Goal: Use online tool/utility: Utilize a website feature to perform a specific function

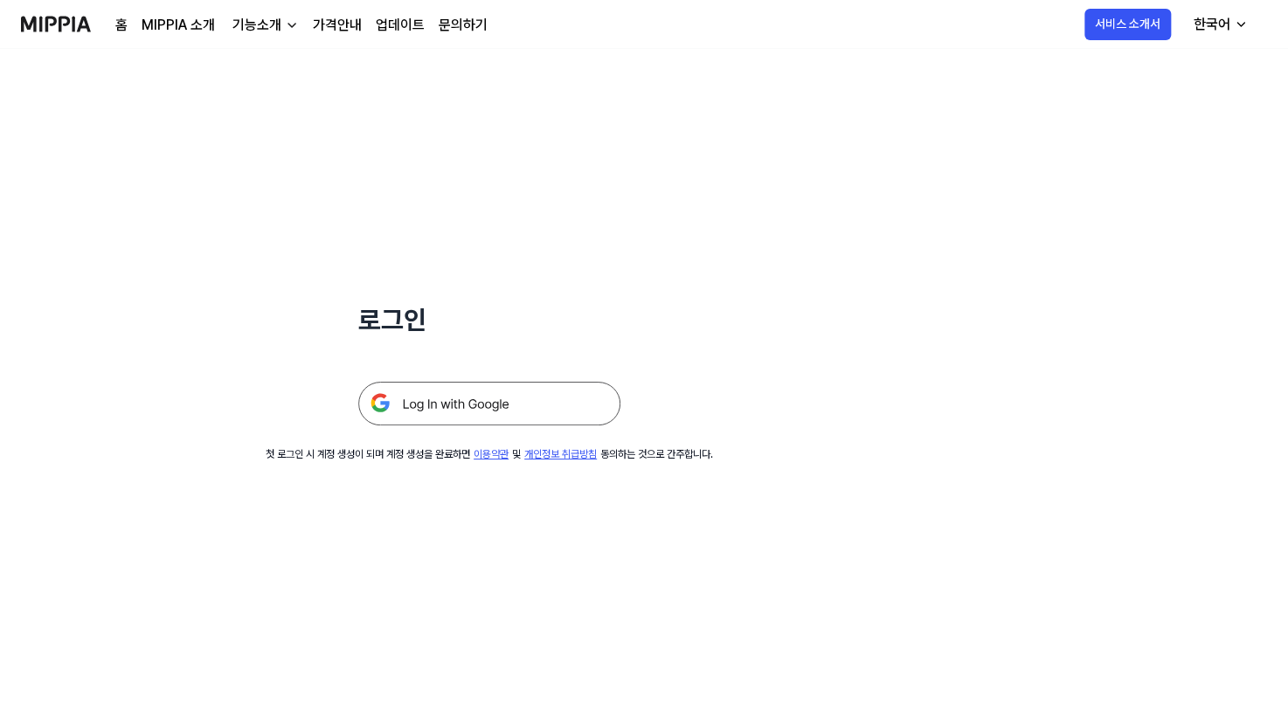
click at [430, 397] on img at bounding box center [489, 404] width 262 height 44
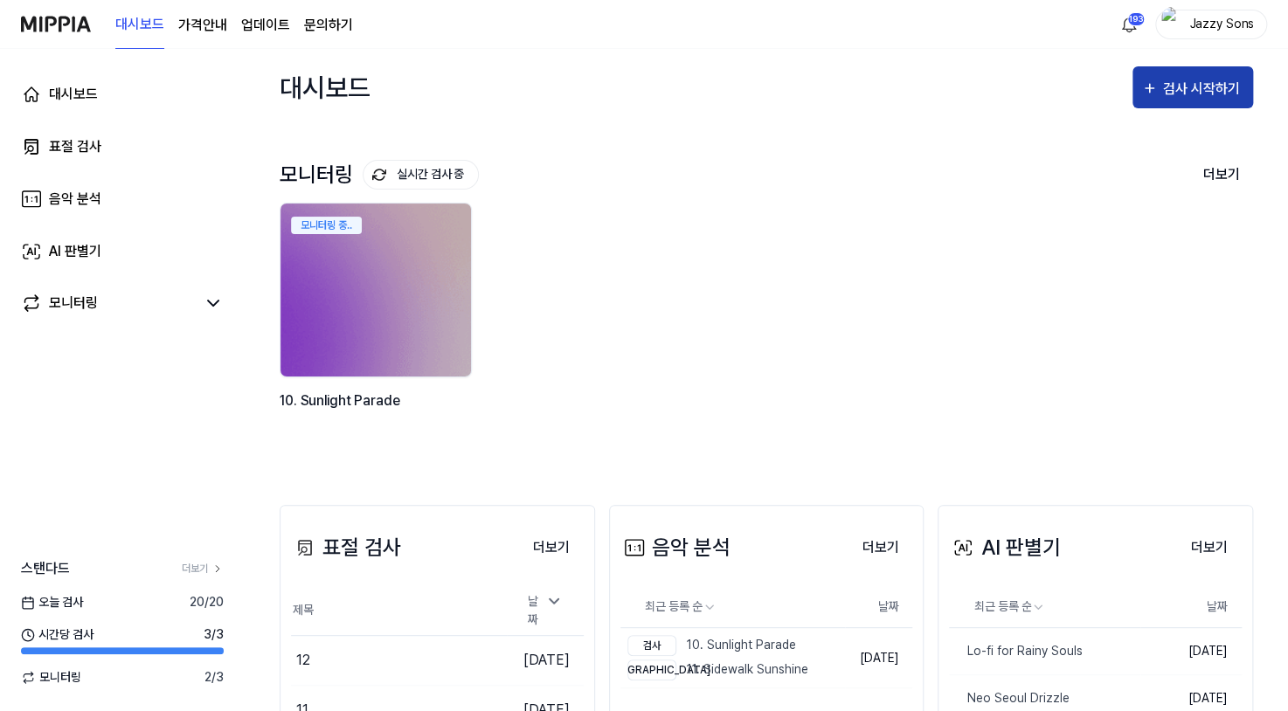
click at [1173, 89] on div "검사 시작하기" at bounding box center [1203, 89] width 81 height 23
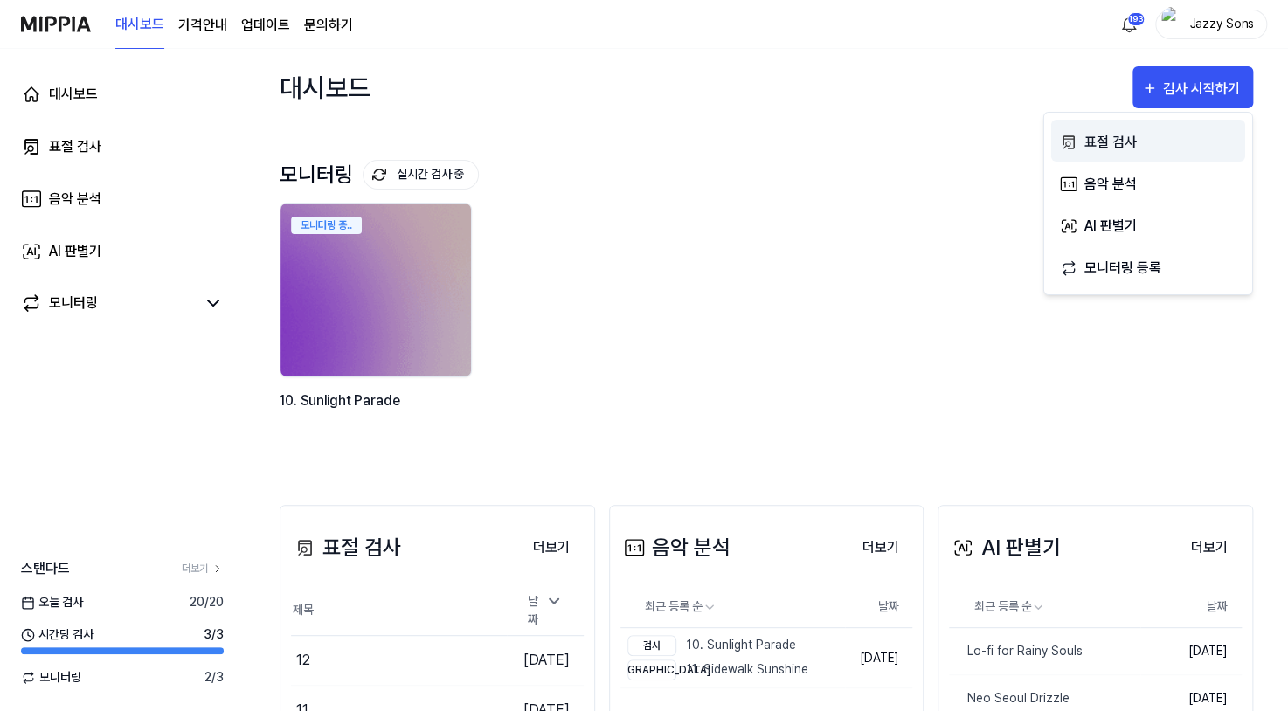
click at [1088, 142] on div "표절 검사" at bounding box center [1160, 142] width 152 height 23
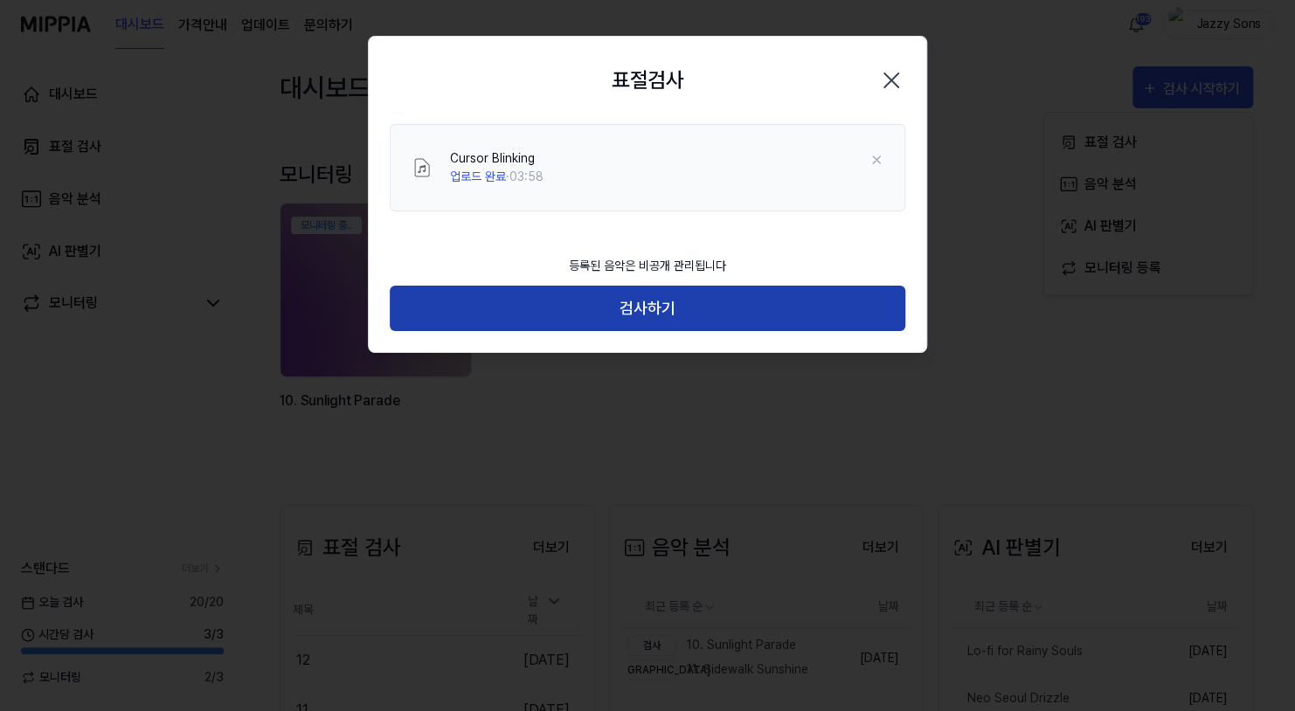
click at [666, 324] on button "검사하기" at bounding box center [647, 309] width 515 height 46
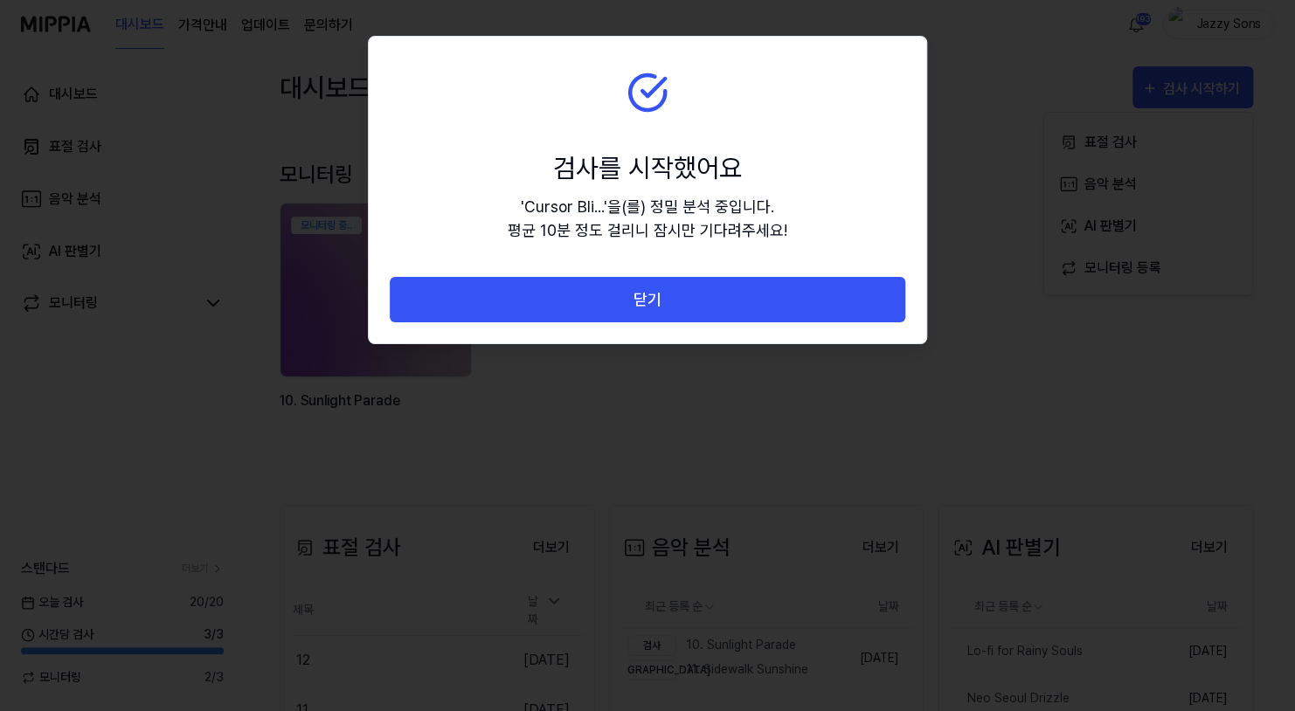
click at [684, 309] on button "닫기" at bounding box center [647, 300] width 515 height 46
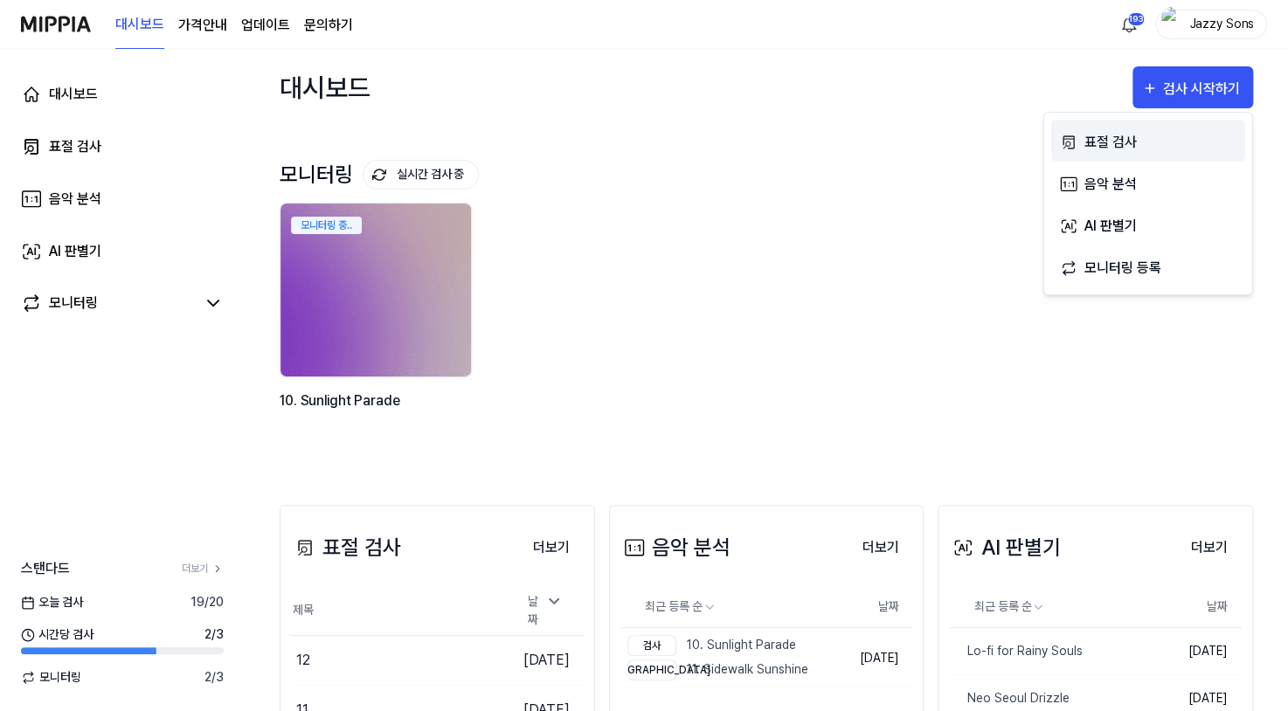
click at [1126, 149] on div "표절 검사" at bounding box center [1160, 142] width 152 height 23
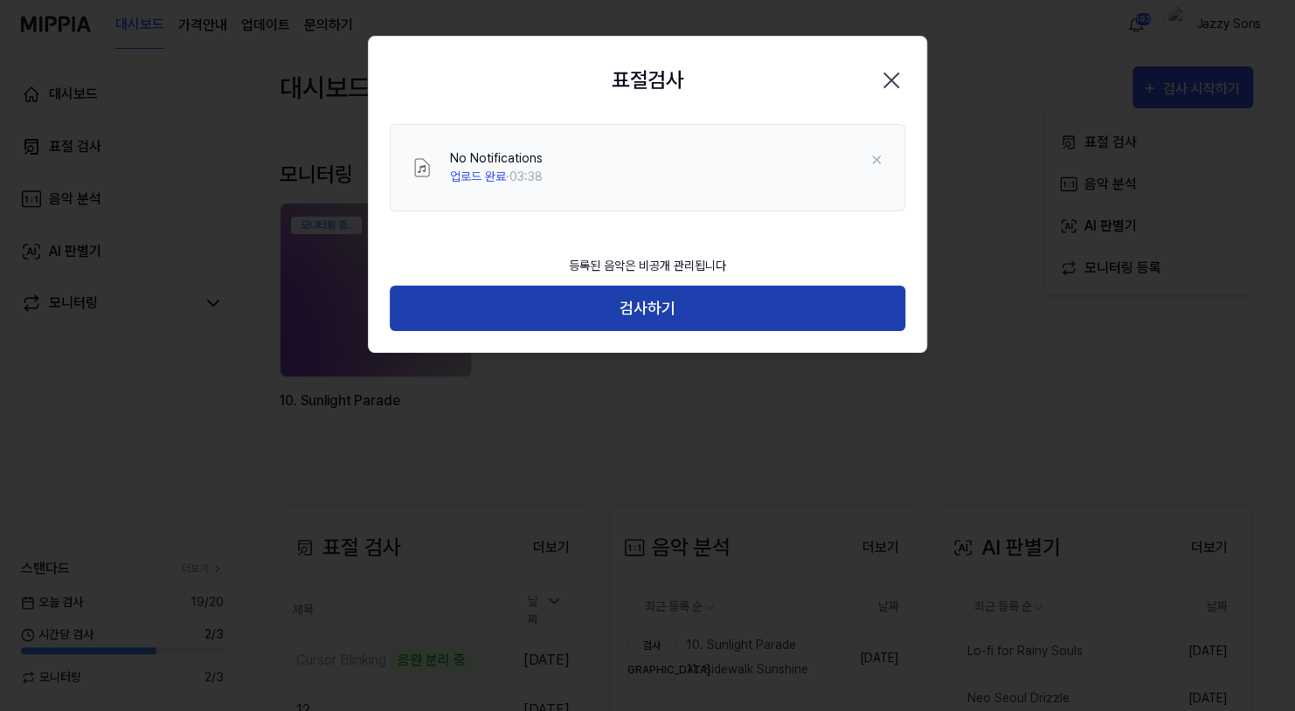
click at [659, 304] on button "검사하기" at bounding box center [647, 309] width 515 height 46
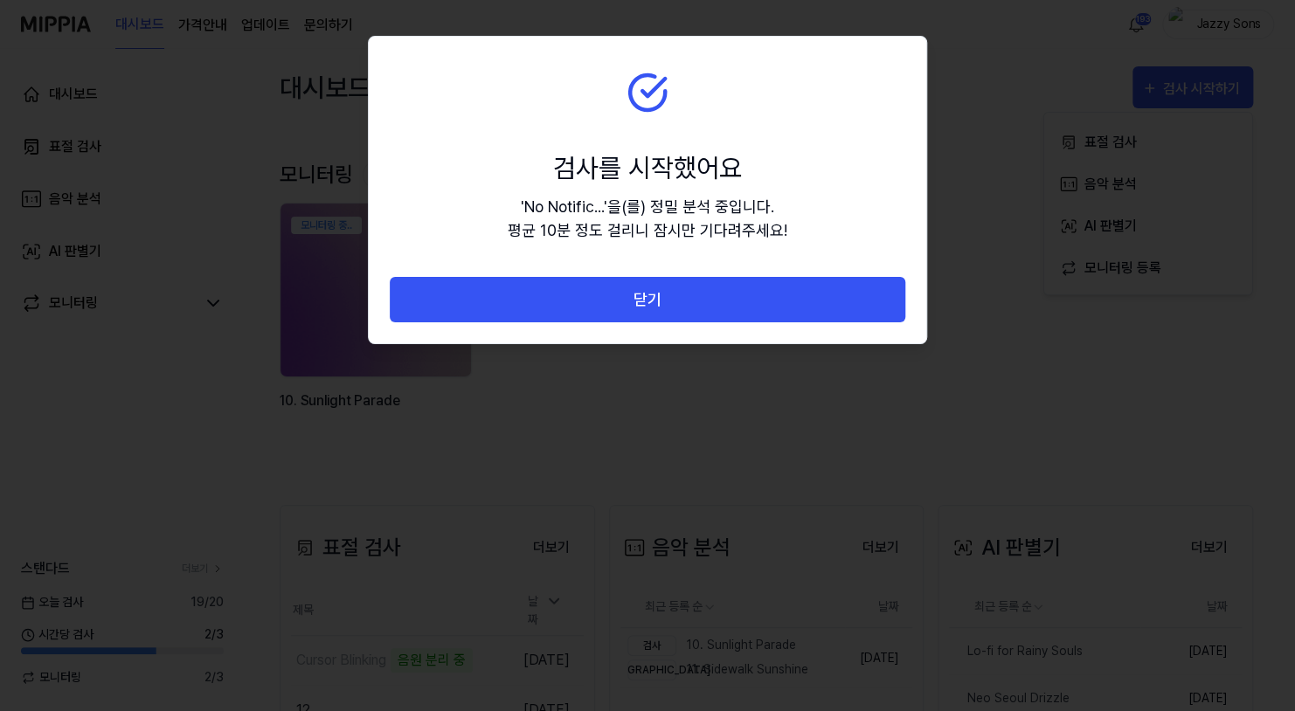
click at [698, 297] on button "닫기" at bounding box center [647, 300] width 515 height 46
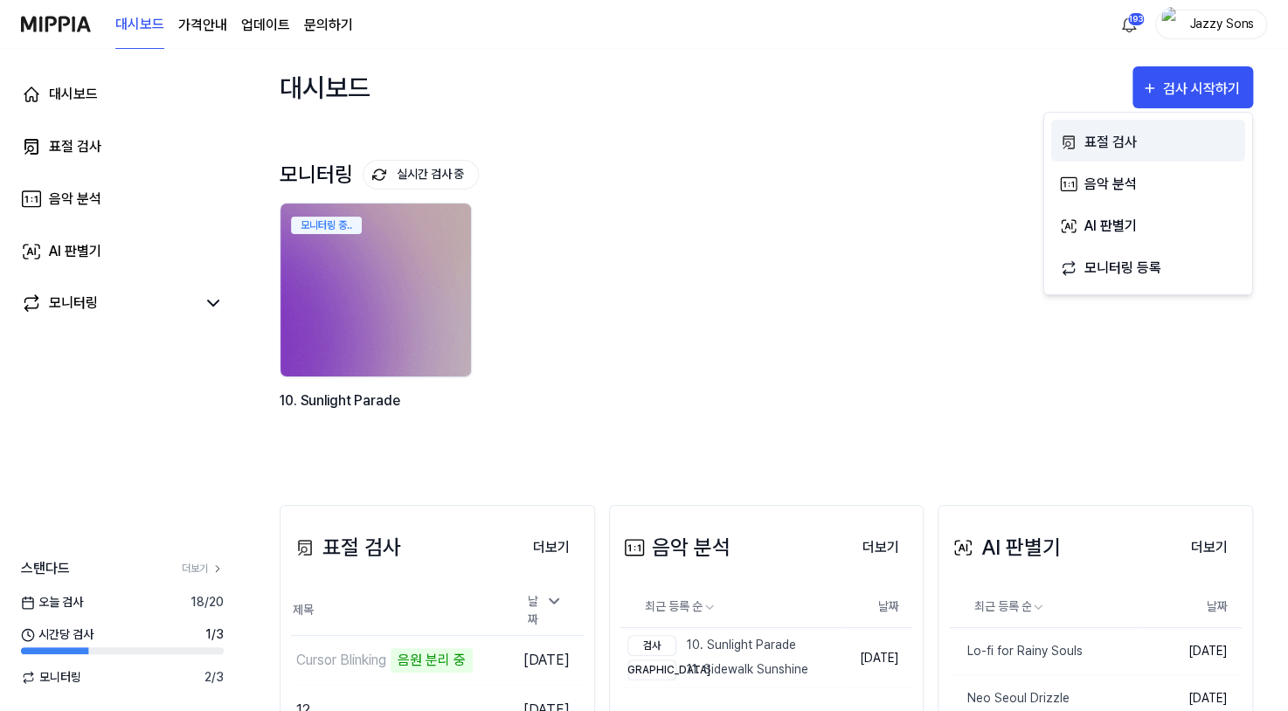
click at [1129, 135] on div "표절 검사" at bounding box center [1160, 142] width 152 height 23
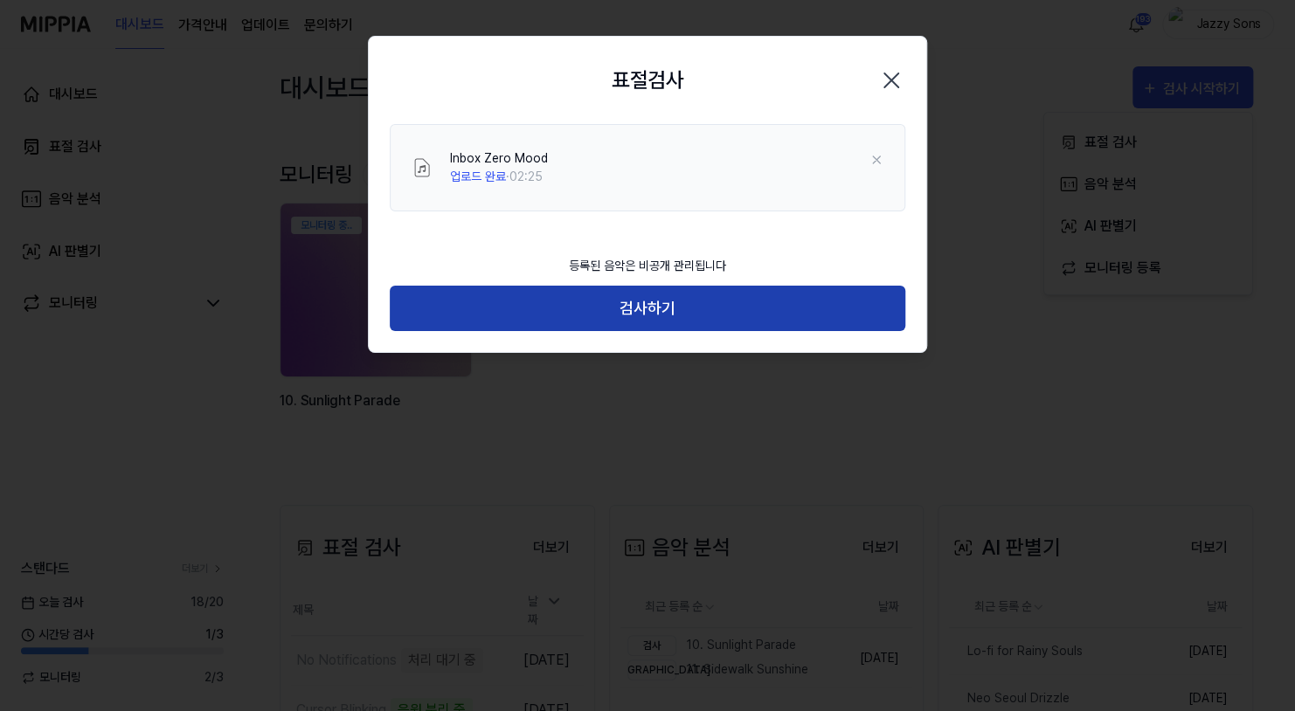
click at [653, 307] on button "검사하기" at bounding box center [647, 309] width 515 height 46
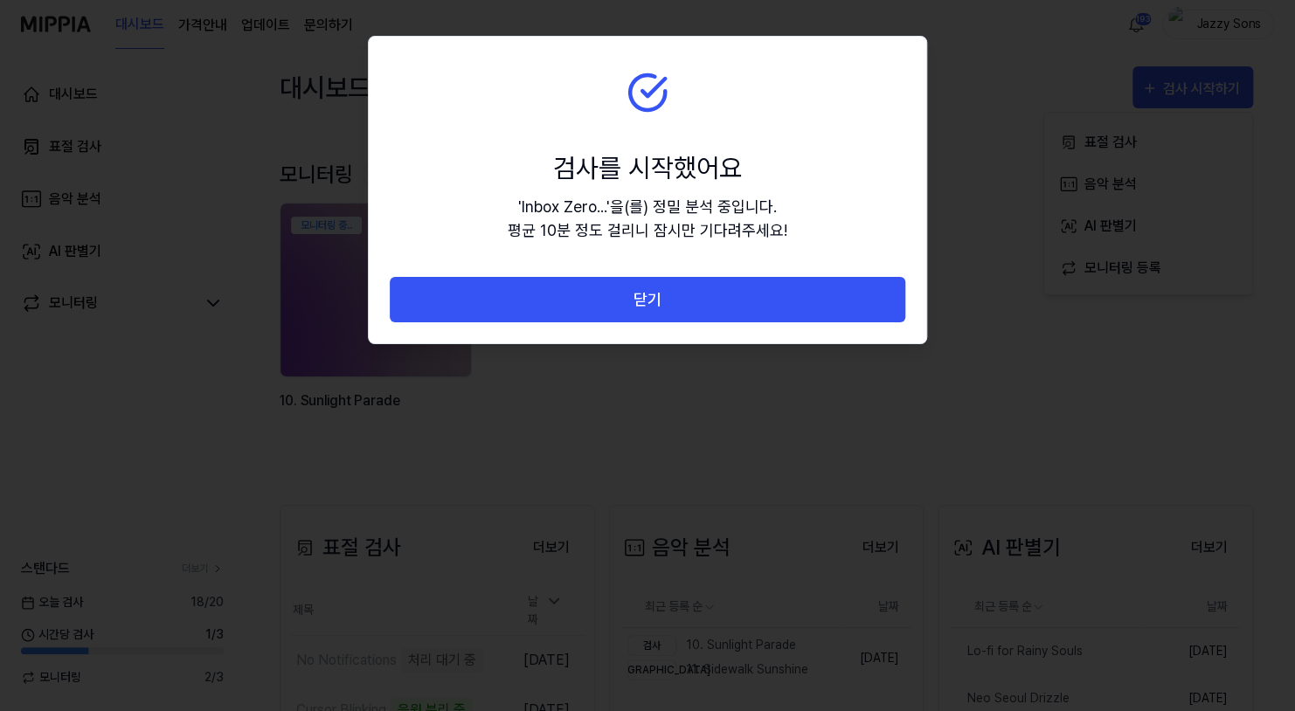
click at [721, 297] on button "닫기" at bounding box center [647, 300] width 515 height 46
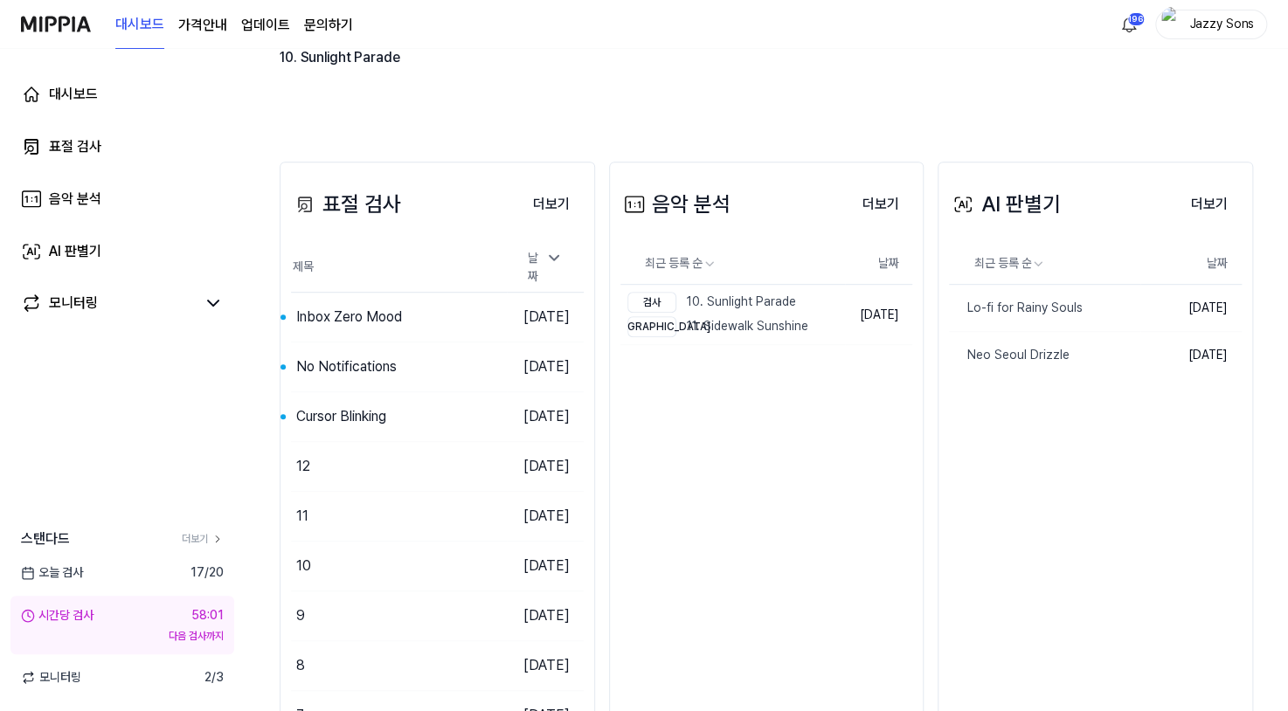
scroll to position [349, 0]
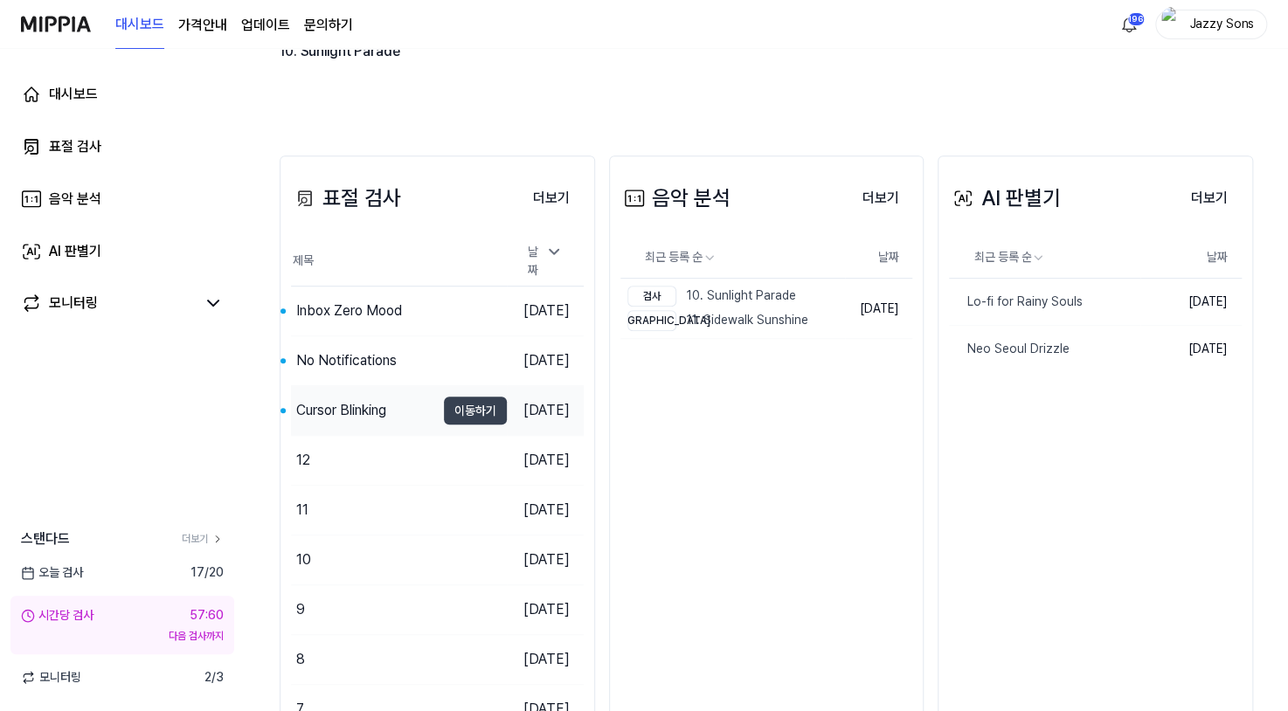
click at [320, 405] on div "Cursor Blinking" at bounding box center [341, 410] width 90 height 21
click at [353, 350] on div "No Notifications" at bounding box center [346, 360] width 100 height 21
click at [330, 306] on div "Inbox Zero Mood" at bounding box center [349, 311] width 106 height 21
